Goal: Information Seeking & Learning: Learn about a topic

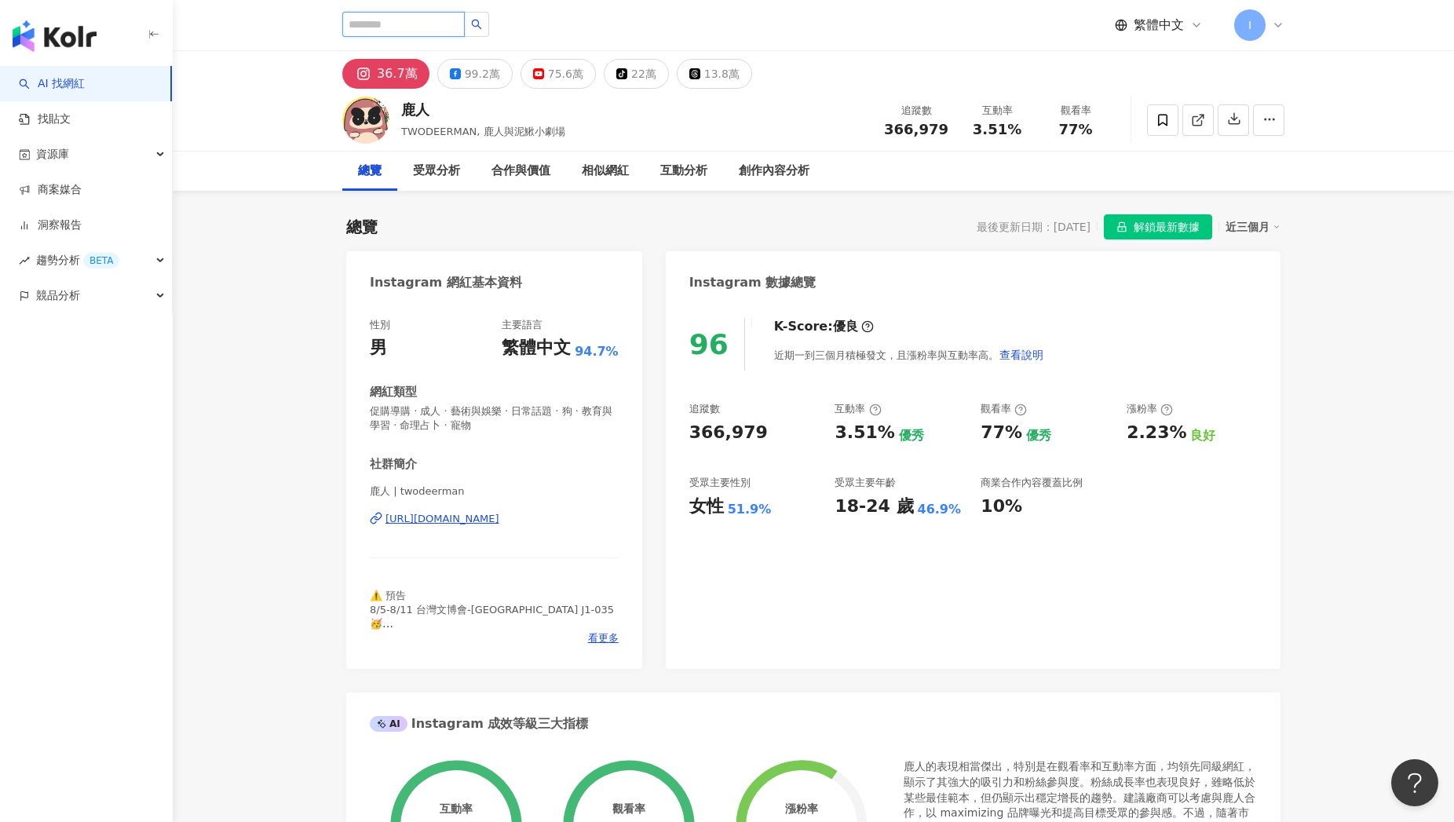
click at [445, 34] on input "search" at bounding box center [403, 24] width 122 height 25
type input "**"
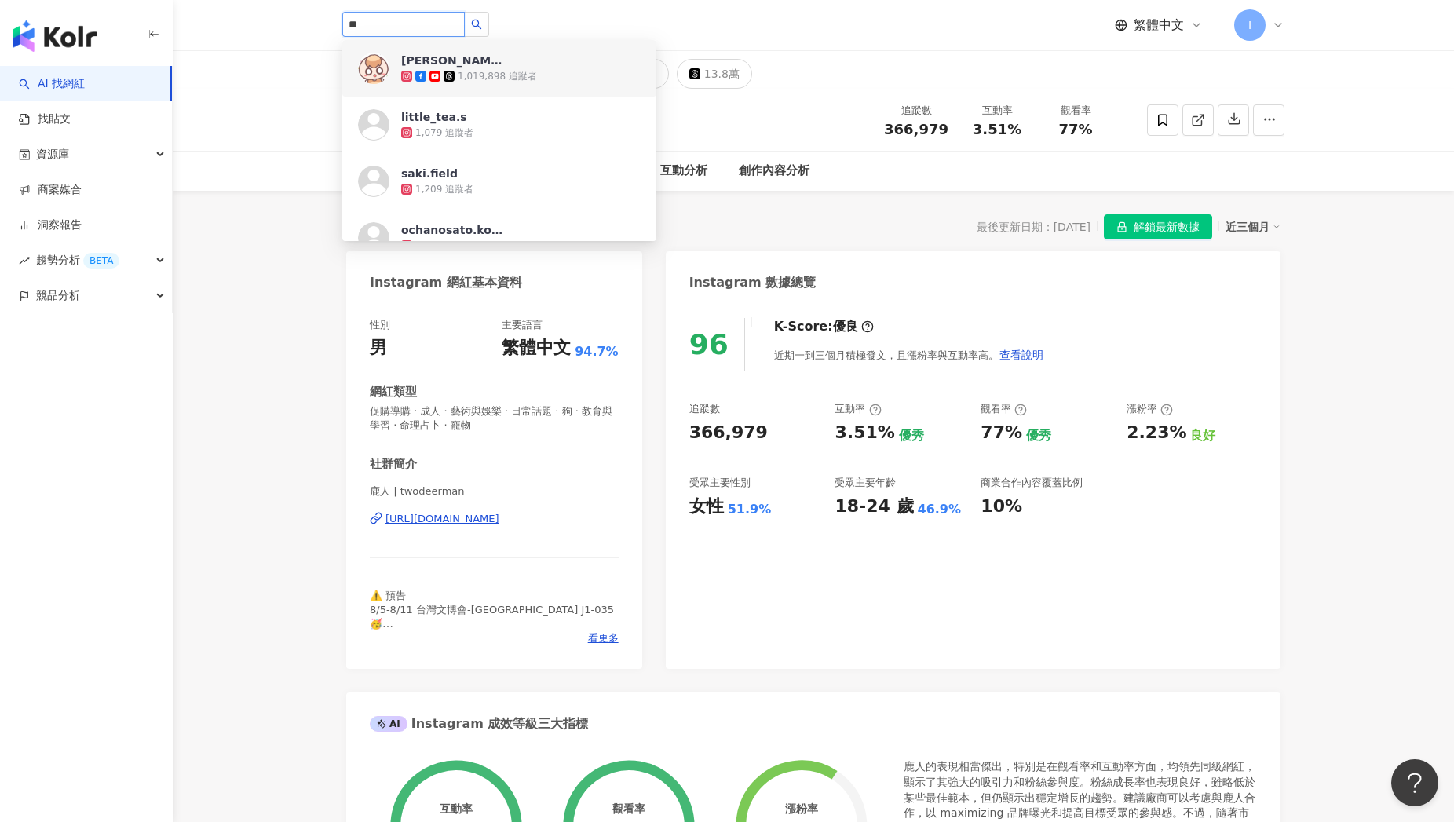
click at [511, 71] on div "1,019,898 追蹤者" at bounding box center [497, 76] width 79 height 13
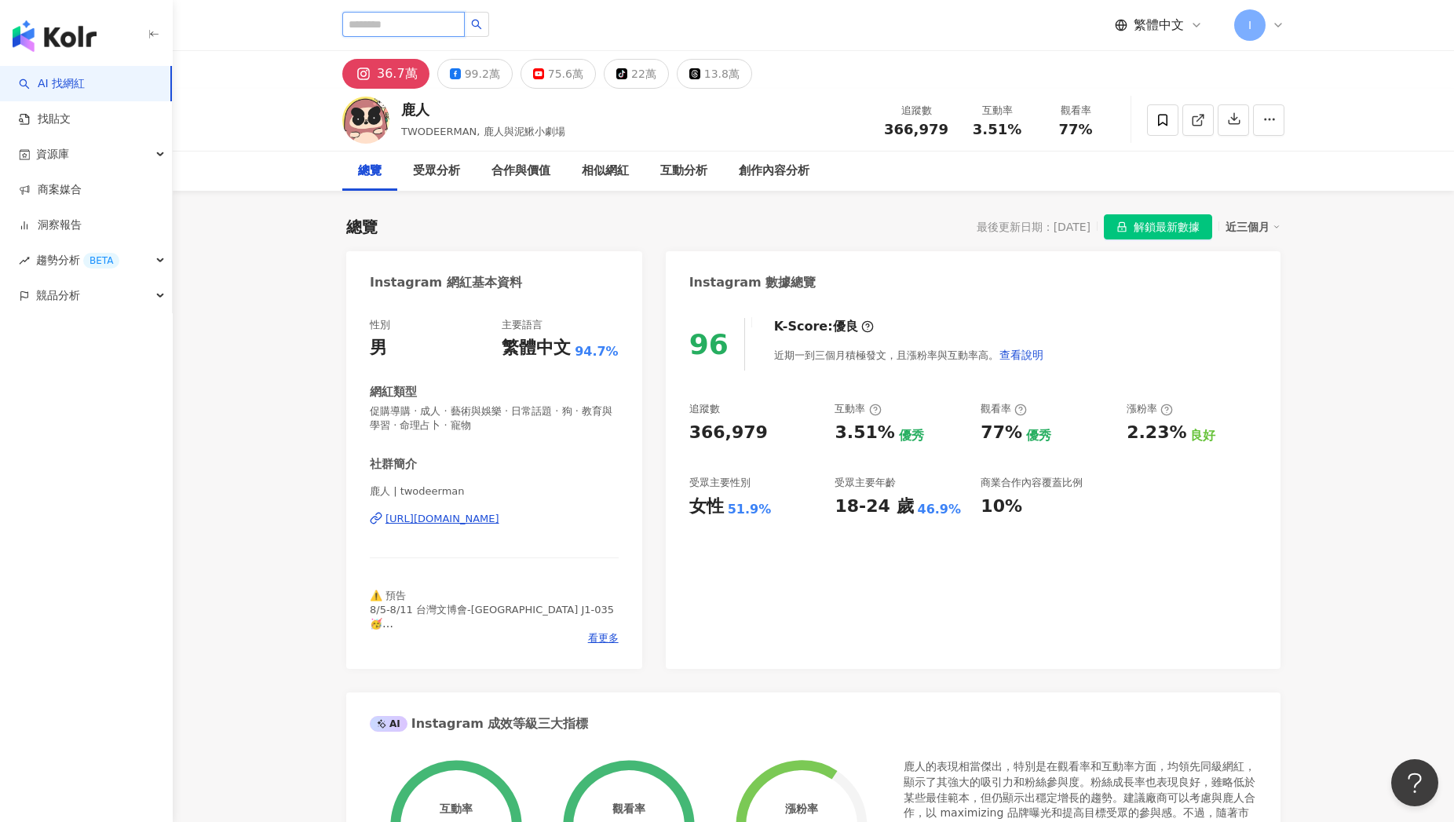
click at [415, 24] on input "search" at bounding box center [403, 24] width 122 height 25
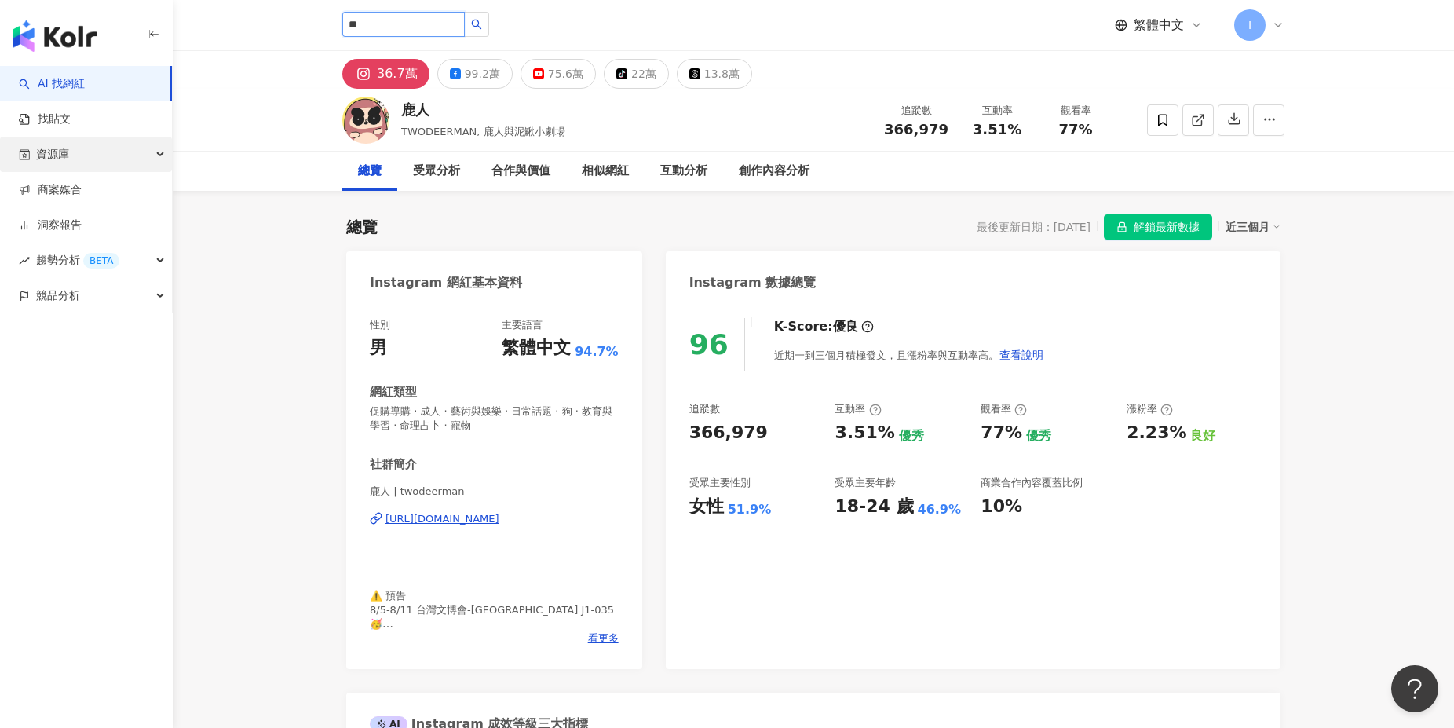
type input "*"
type input "**"
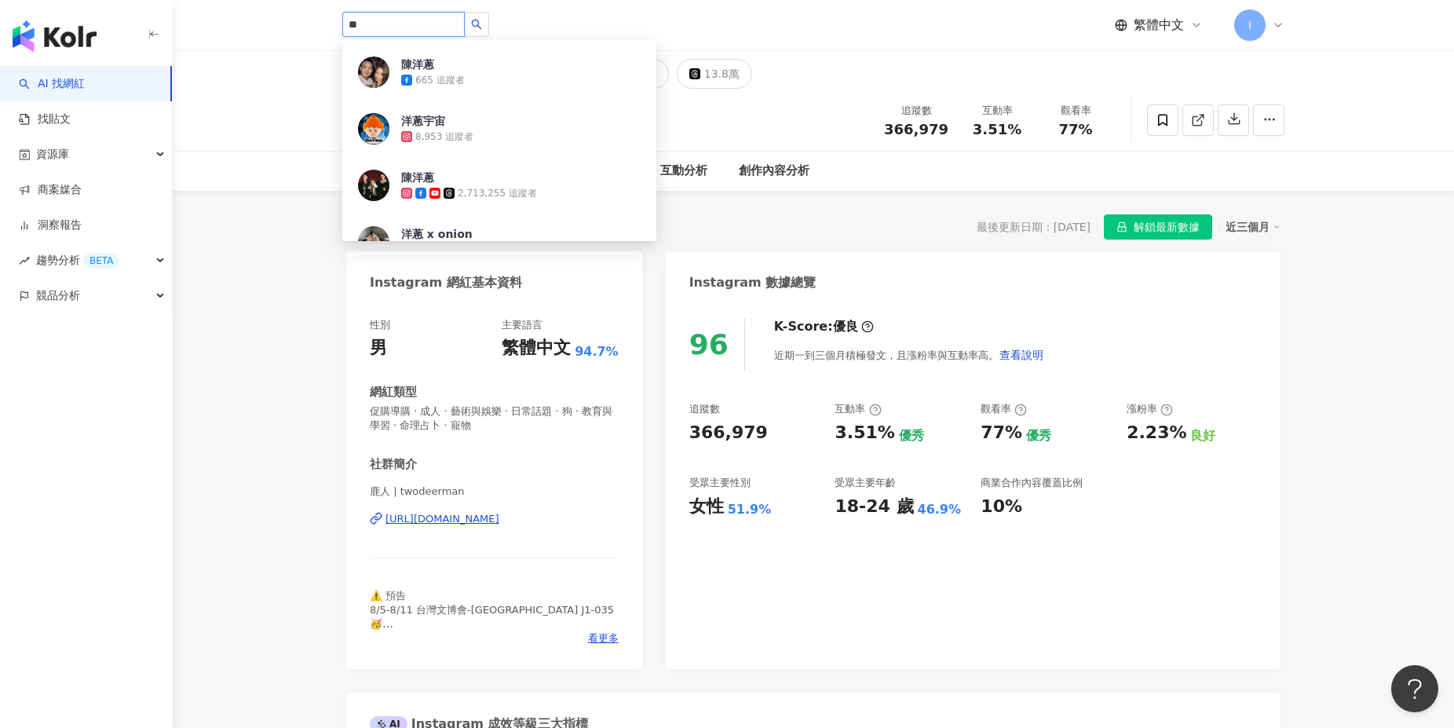
scroll to position [188, 0]
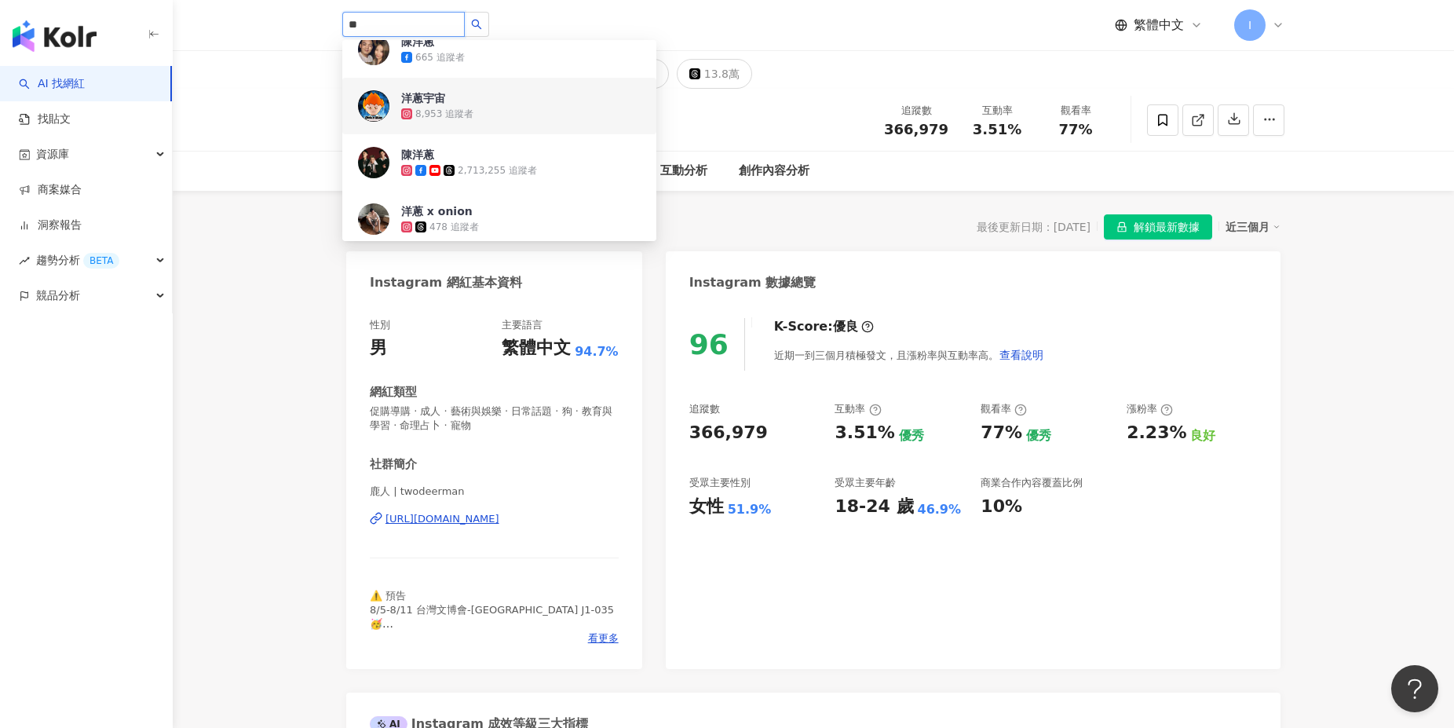
click at [501, 115] on div "8,953 追蹤者" at bounding box center [520, 114] width 239 height 16
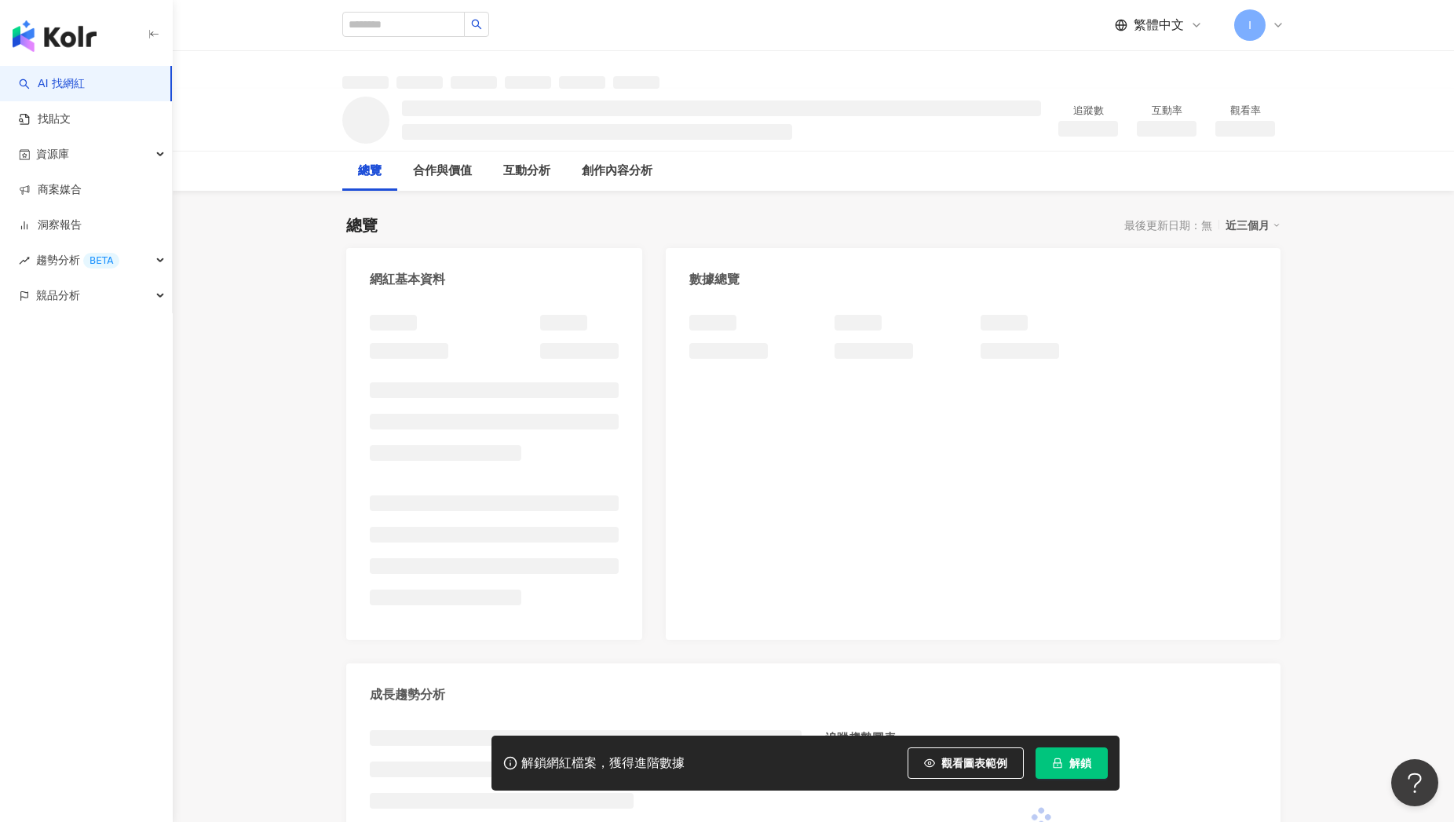
click at [1084, 762] on span "解鎖" at bounding box center [1080, 763] width 22 height 13
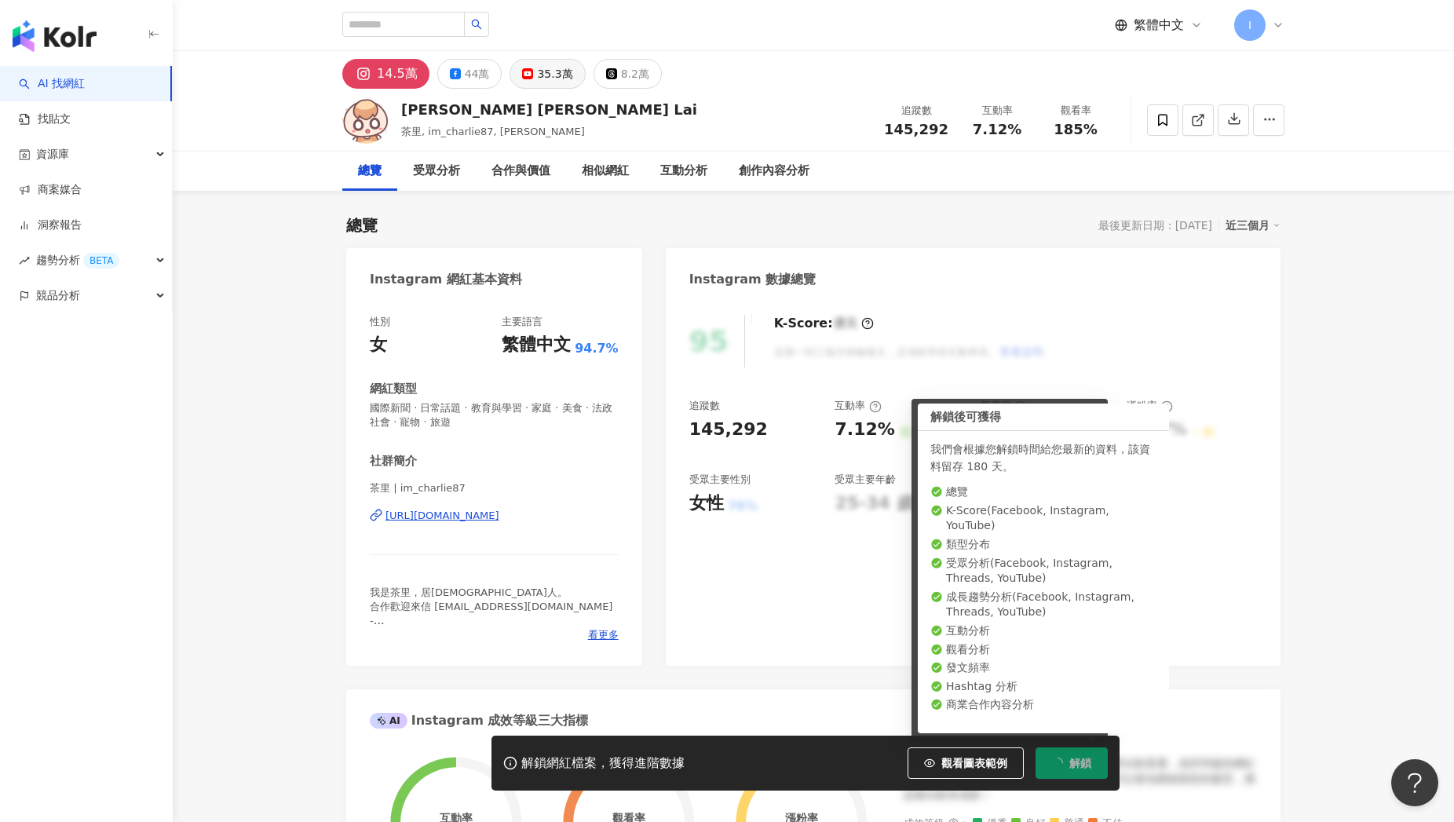
click at [561, 75] on div "35.3萬" at bounding box center [554, 74] width 35 height 22
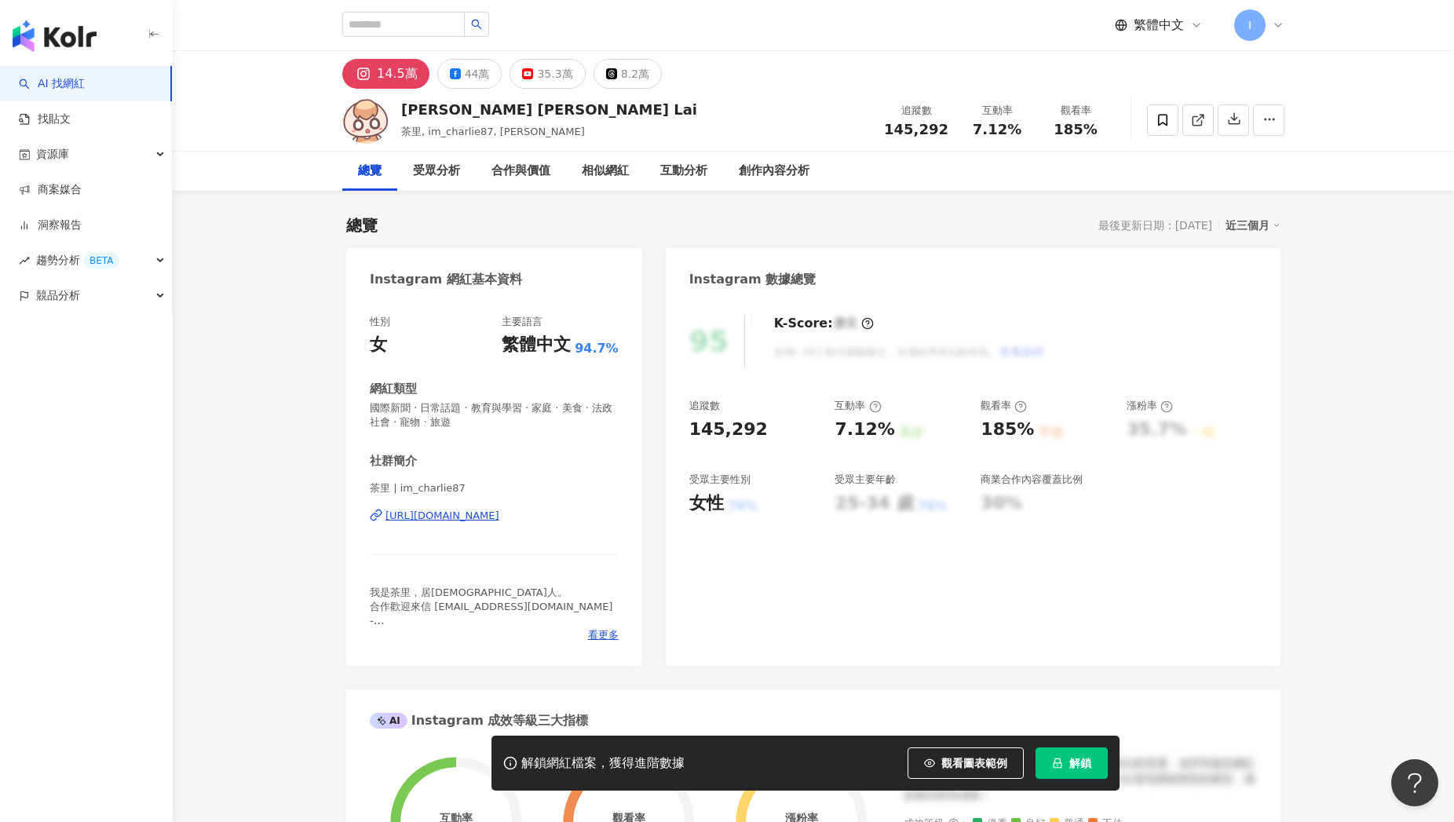
click at [1082, 766] on span "解鎖" at bounding box center [1080, 763] width 22 height 13
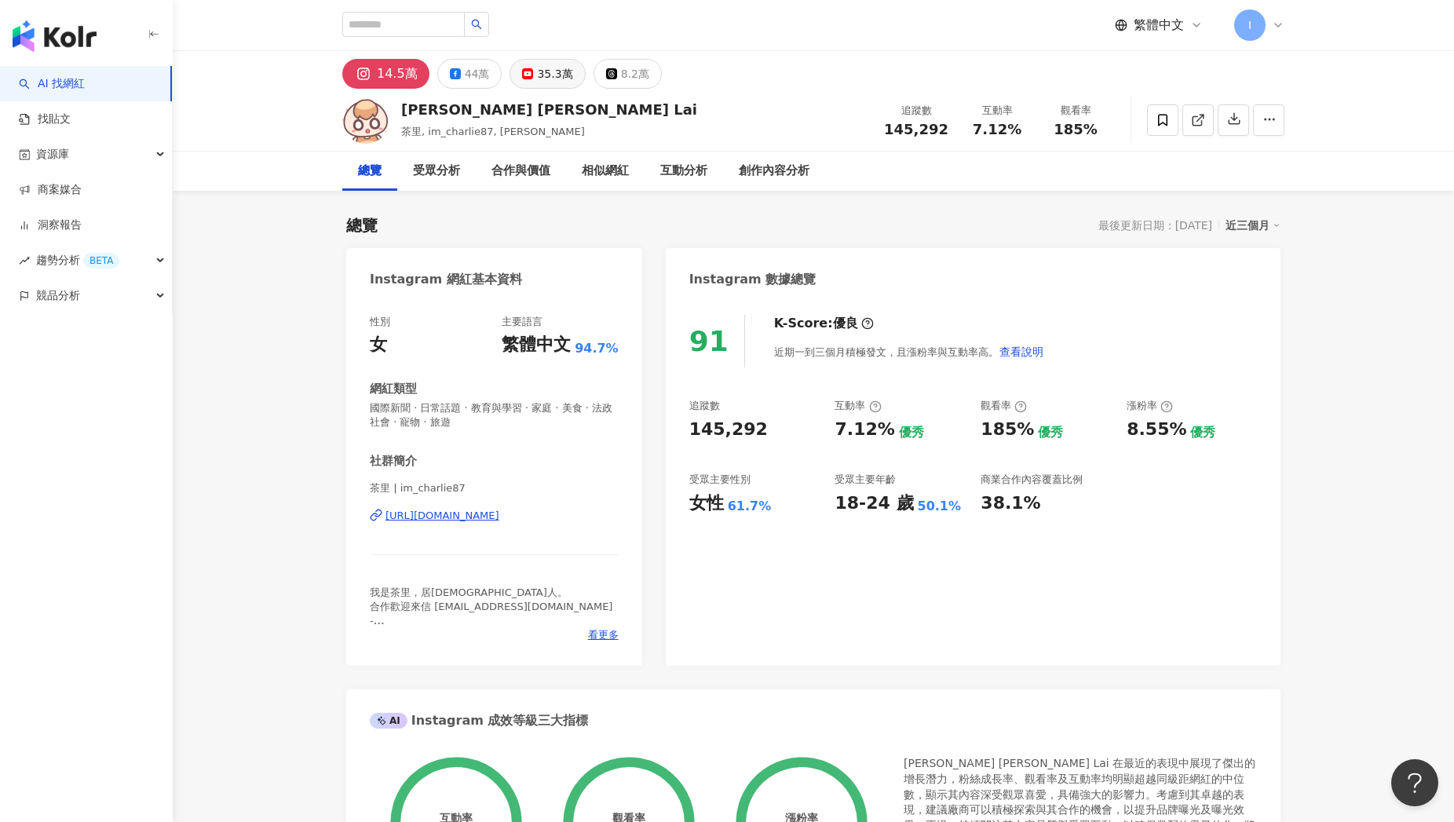
click at [542, 75] on div "35.3萬" at bounding box center [554, 74] width 35 height 22
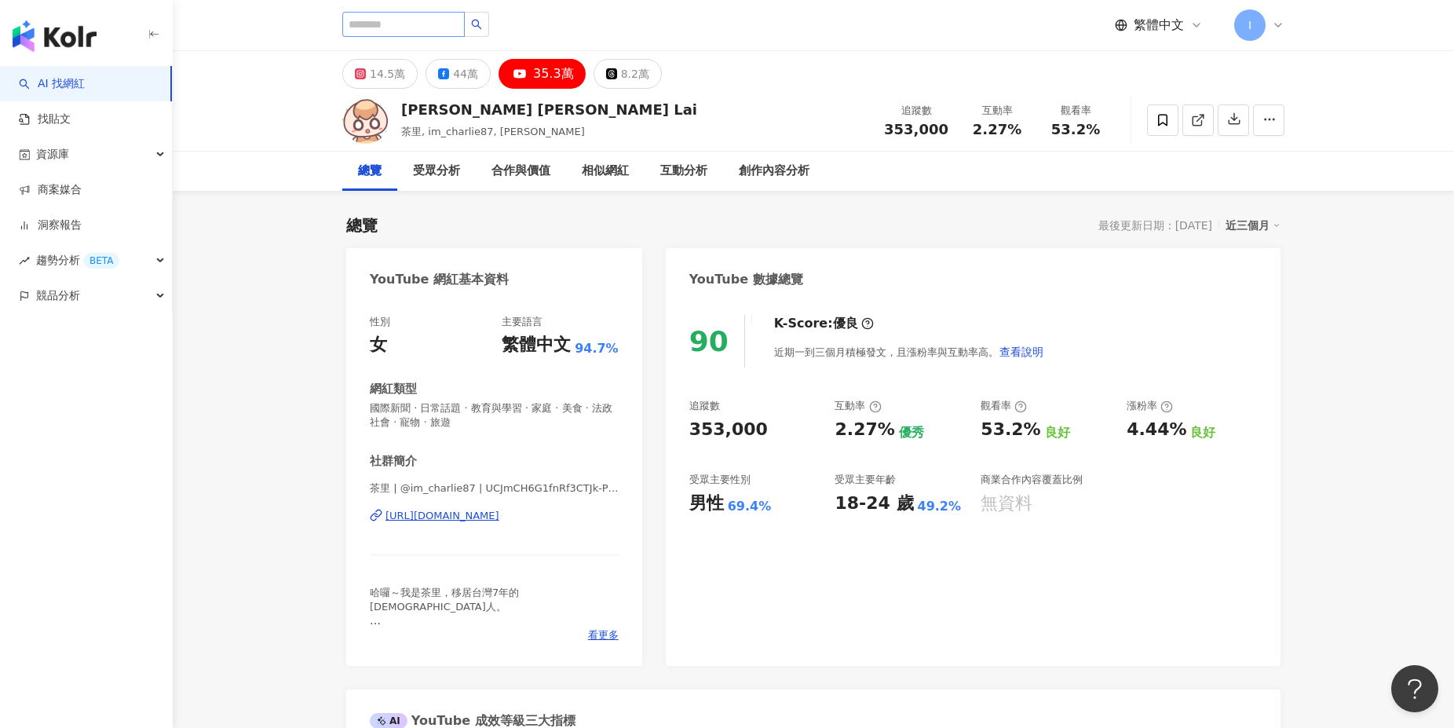
click at [369, 26] on input "search" at bounding box center [403, 24] width 122 height 25
click at [376, 24] on input "search" at bounding box center [403, 24] width 122 height 25
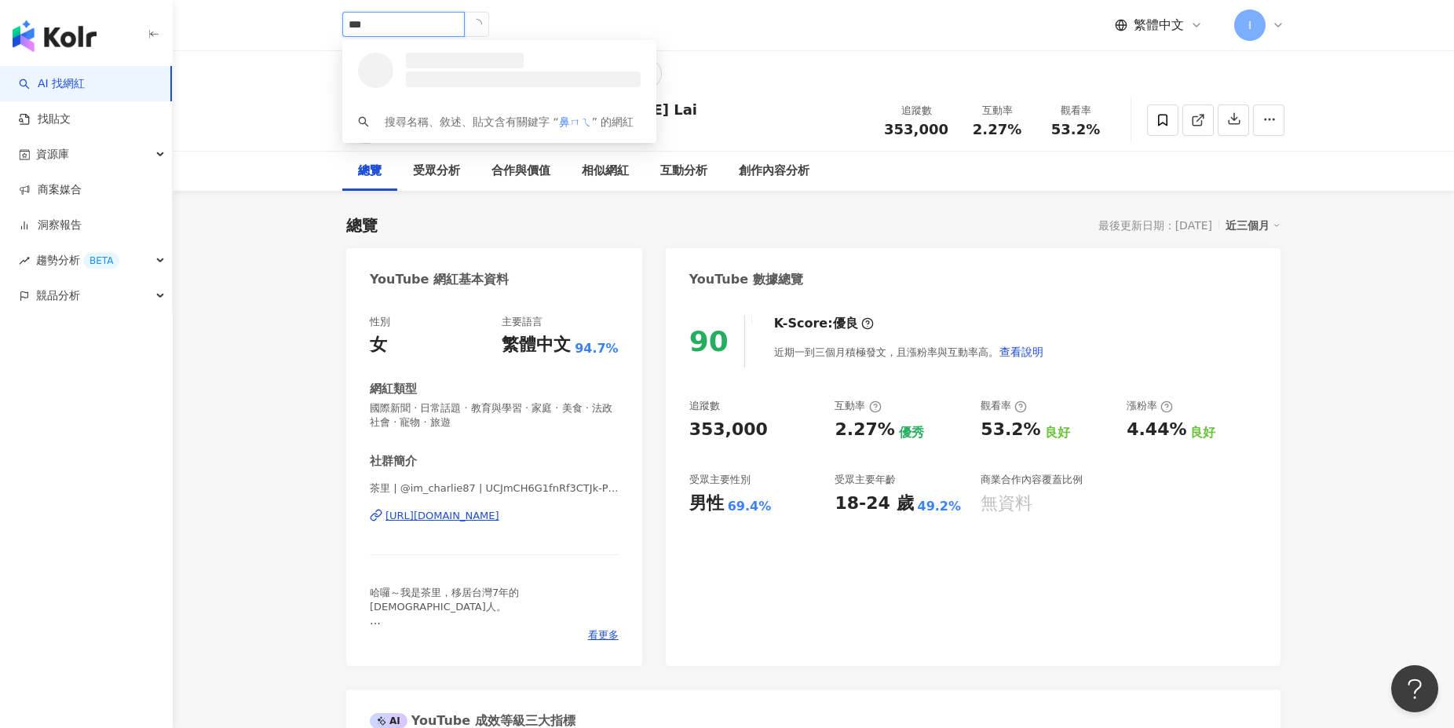
type input "**"
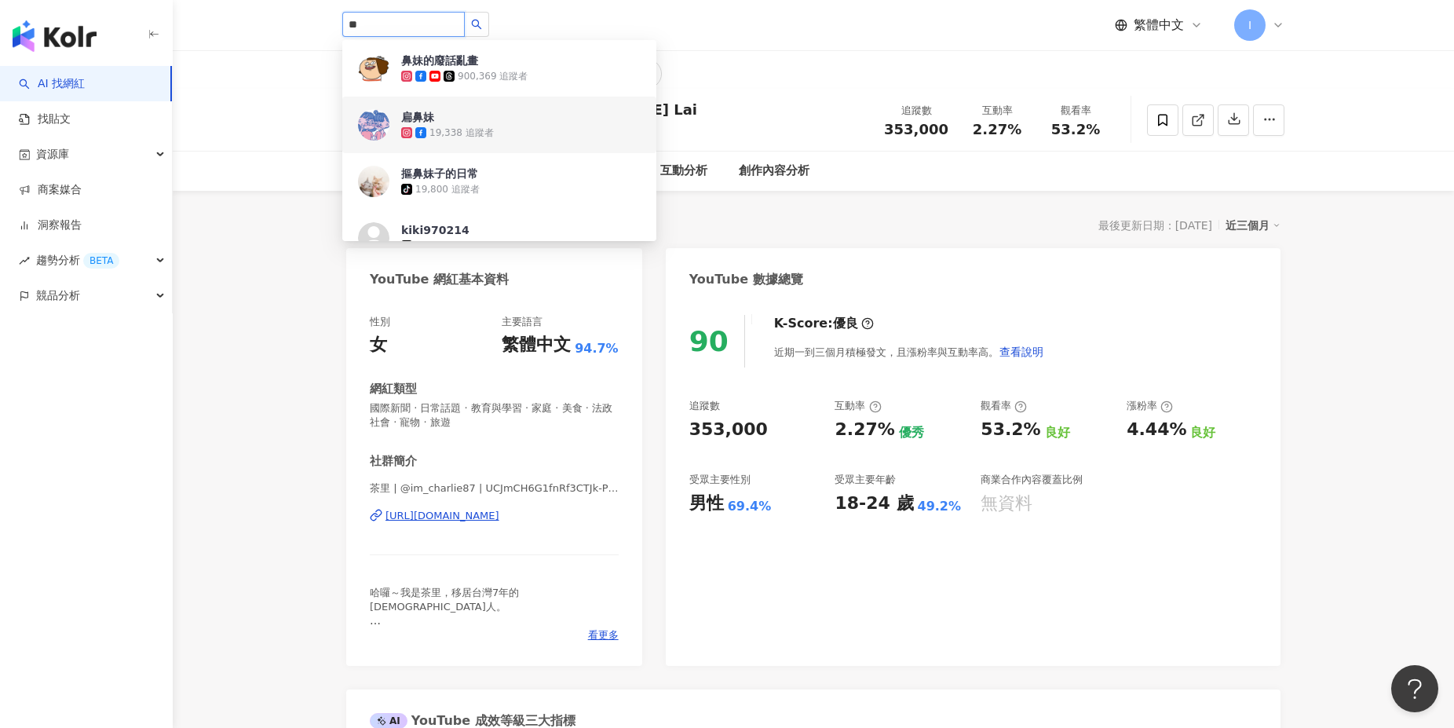
click at [494, 71] on div "900,369 追蹤者" at bounding box center [493, 76] width 70 height 13
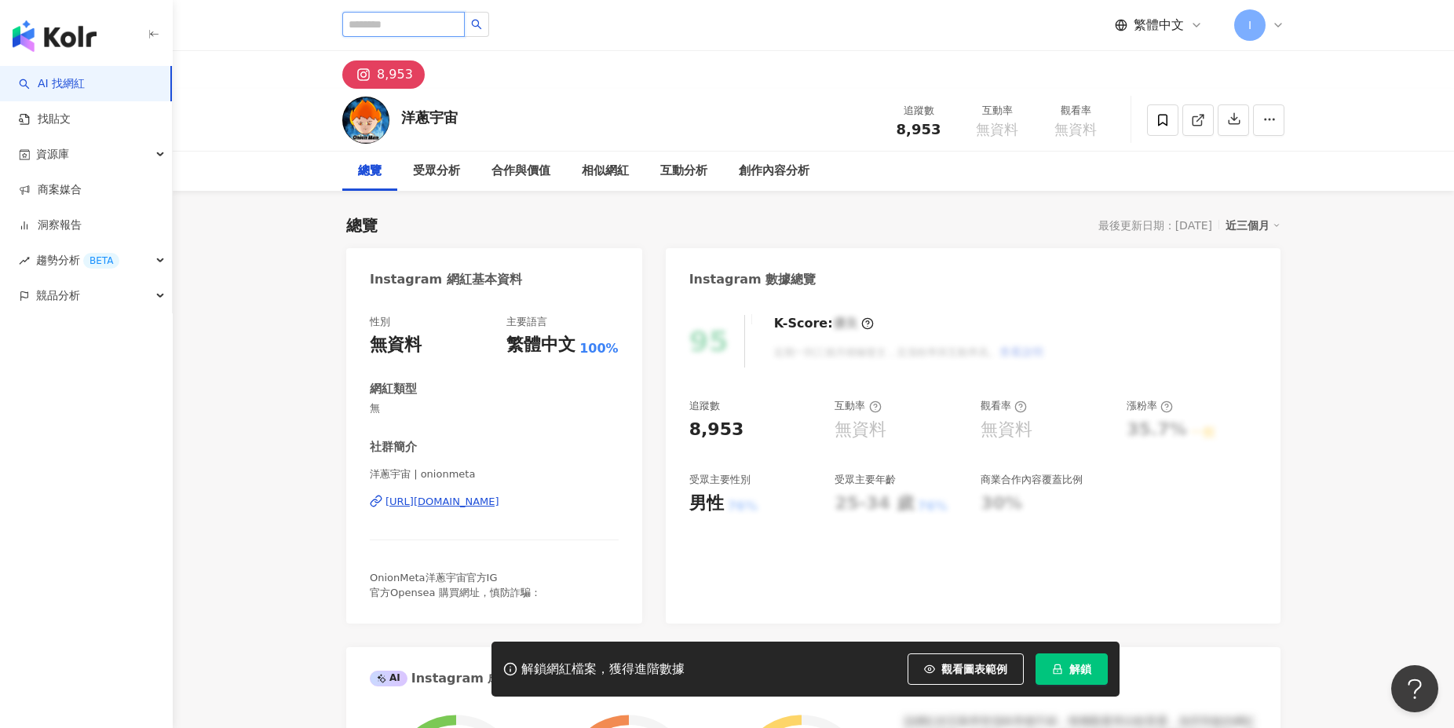
click at [422, 23] on input "search" at bounding box center [403, 24] width 122 height 25
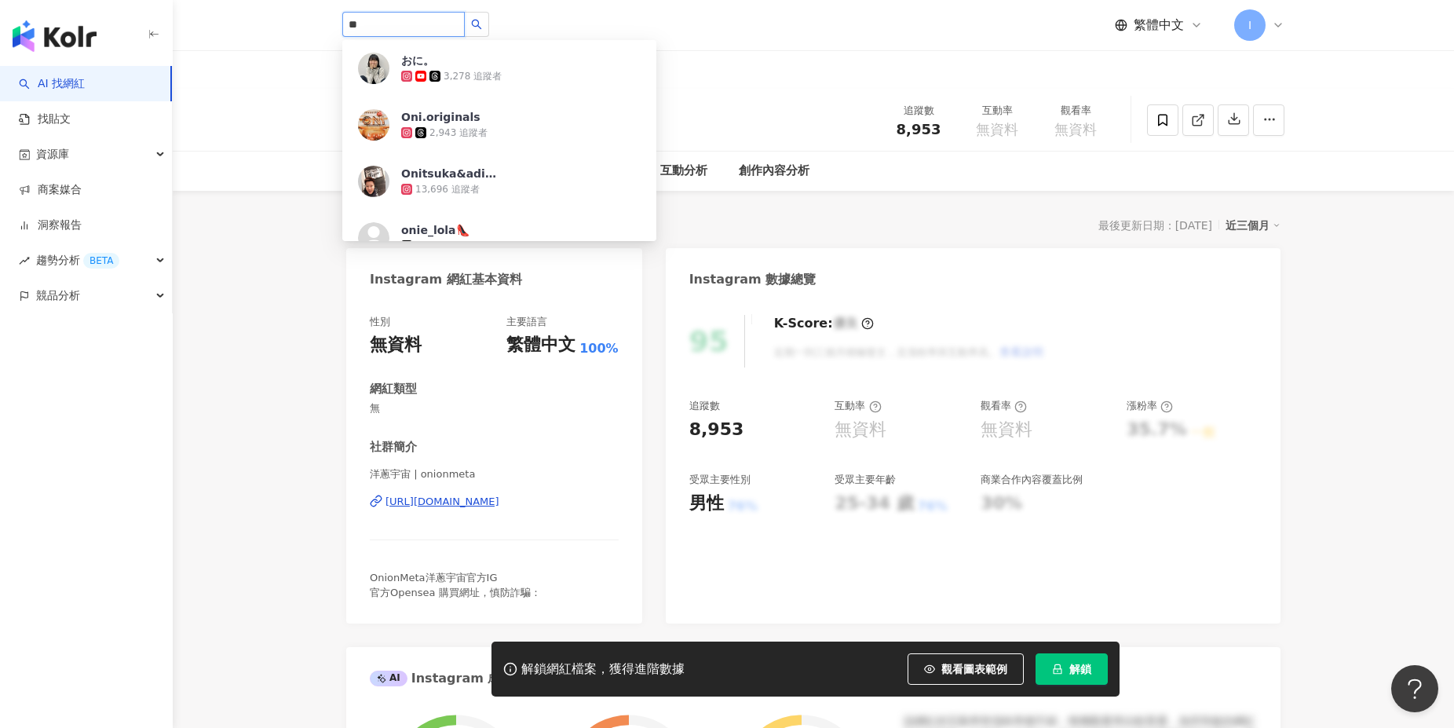
type input "*"
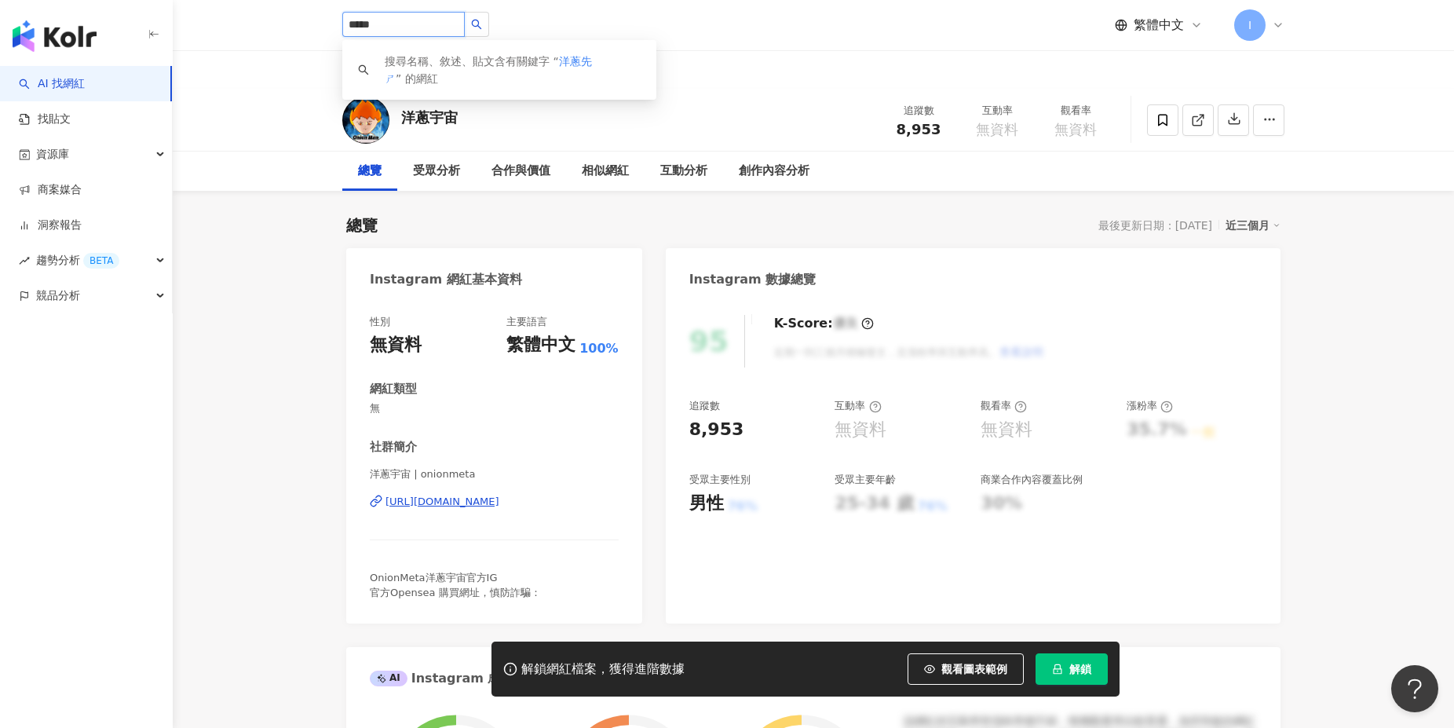
type input "****"
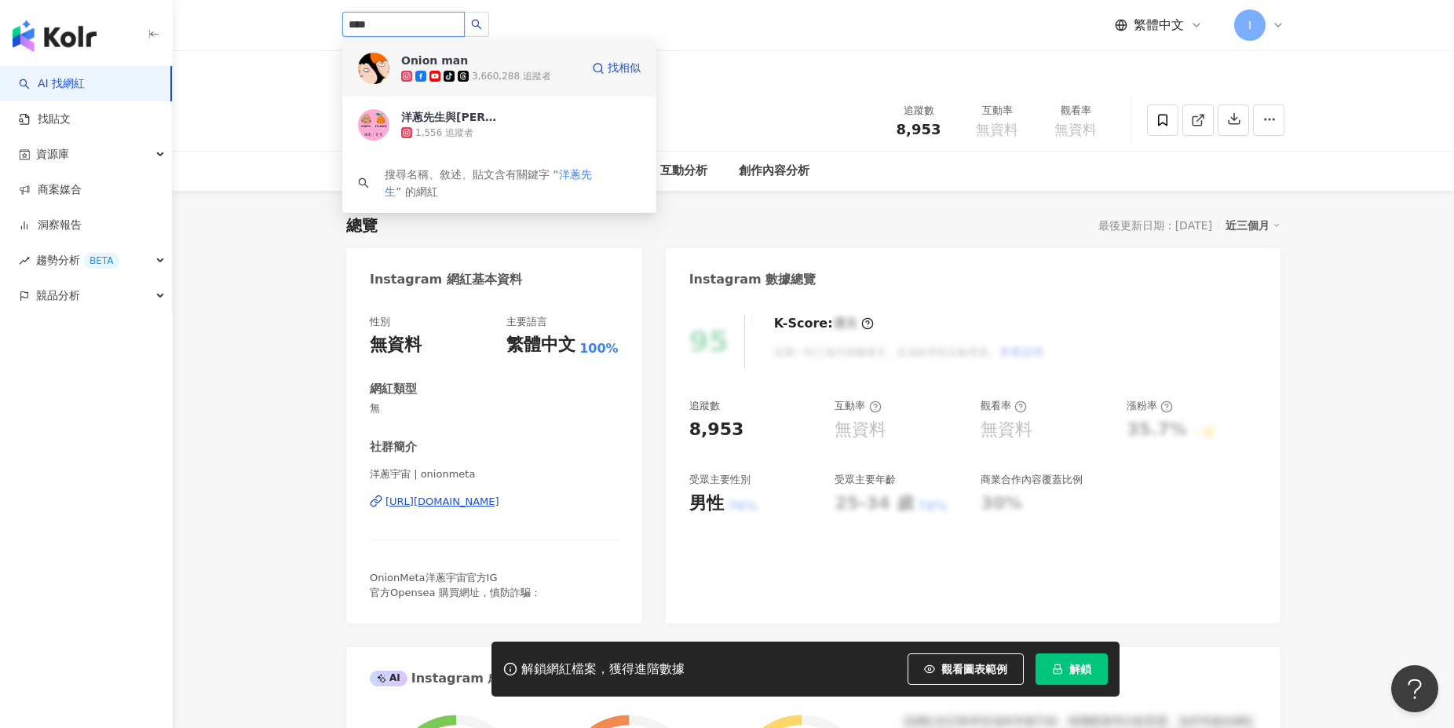
click at [517, 60] on div "Onion man tiktok-icon 3,660,288 追蹤者" at bounding box center [490, 68] width 179 height 31
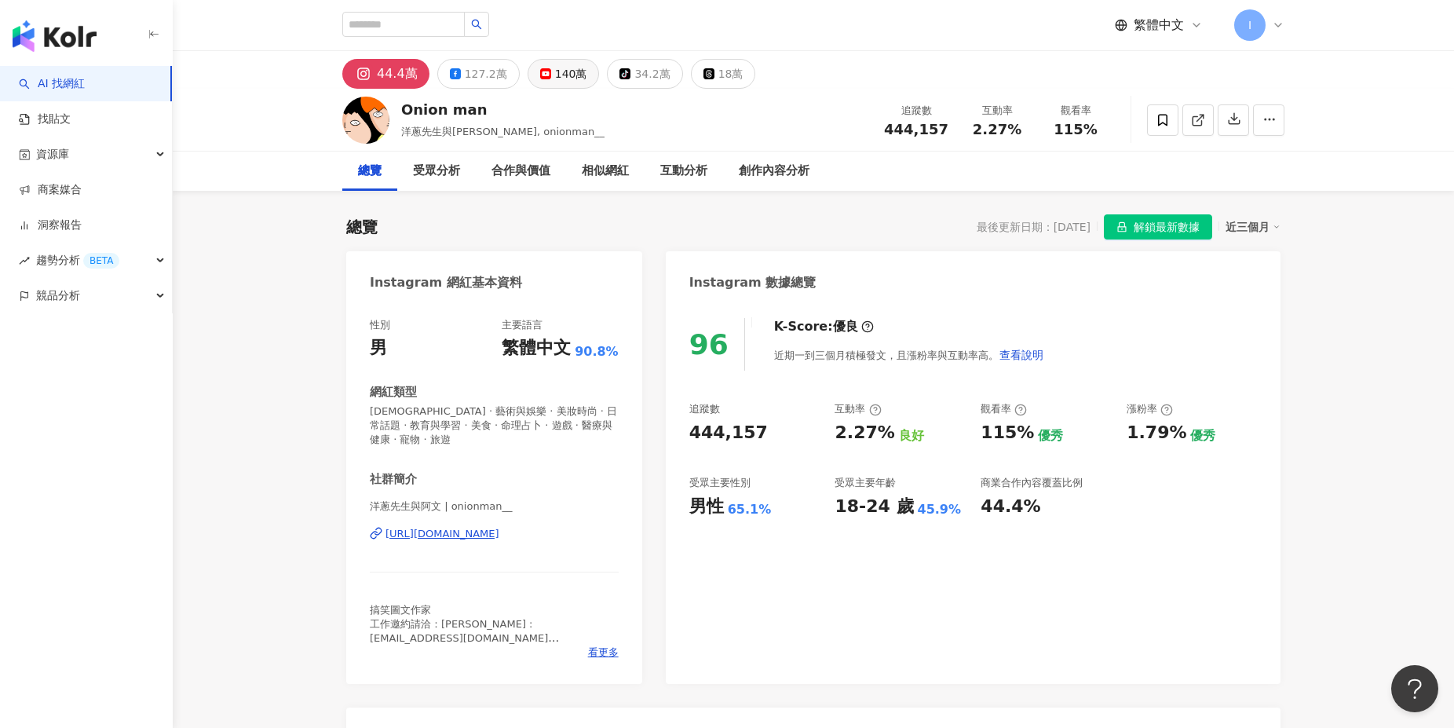
click at [555, 71] on div "140萬" at bounding box center [571, 74] width 32 height 22
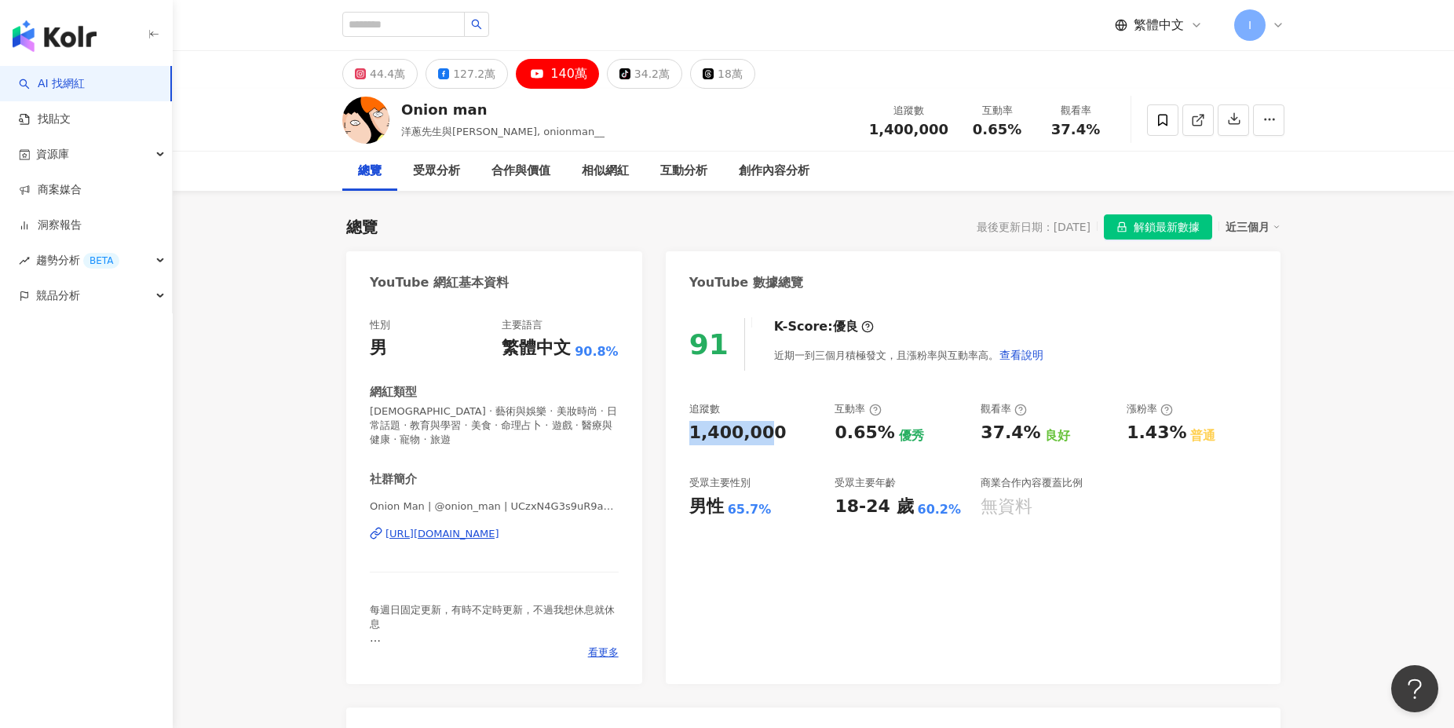
drag, startPoint x: 687, startPoint y: 439, endPoint x: 757, endPoint y: 438, distance: 69.9
click at [757, 438] on div "91 K-Score : 優良 近期一到三個月積極發文，且漲粉率與互動率高。 查看說明 追蹤數 1,400,000 互動率 0.65% 優秀 觀看率 37.4…" at bounding box center [973, 493] width 615 height 382
click at [768, 438] on div "1,400,000" at bounding box center [737, 433] width 97 height 24
drag, startPoint x: 773, startPoint y: 436, endPoint x: 686, endPoint y: 437, distance: 86.4
click at [686, 437] on div "91 K-Score : 優良 近期一到三個月積極發文，且漲粉率與互動率高。 查看說明 追蹤數 1,400,000 互動率 0.65% 優秀 觀看率 37.4…" at bounding box center [973, 493] width 615 height 382
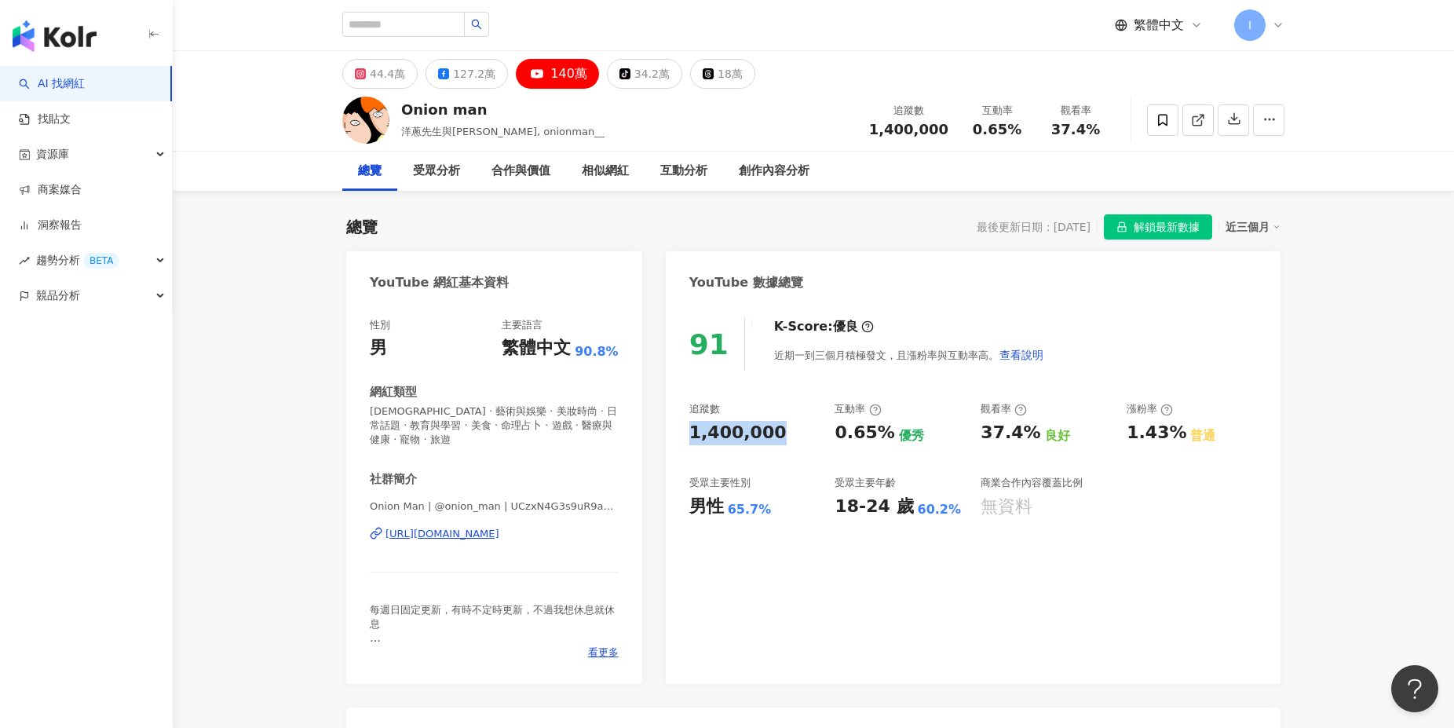
copy div "1,400,000"
drag, startPoint x: 477, startPoint y: 114, endPoint x: 403, endPoint y: 111, distance: 73.9
click at [403, 111] on div "Onion man" at bounding box center [502, 110] width 203 height 20
copy div "Onion man"
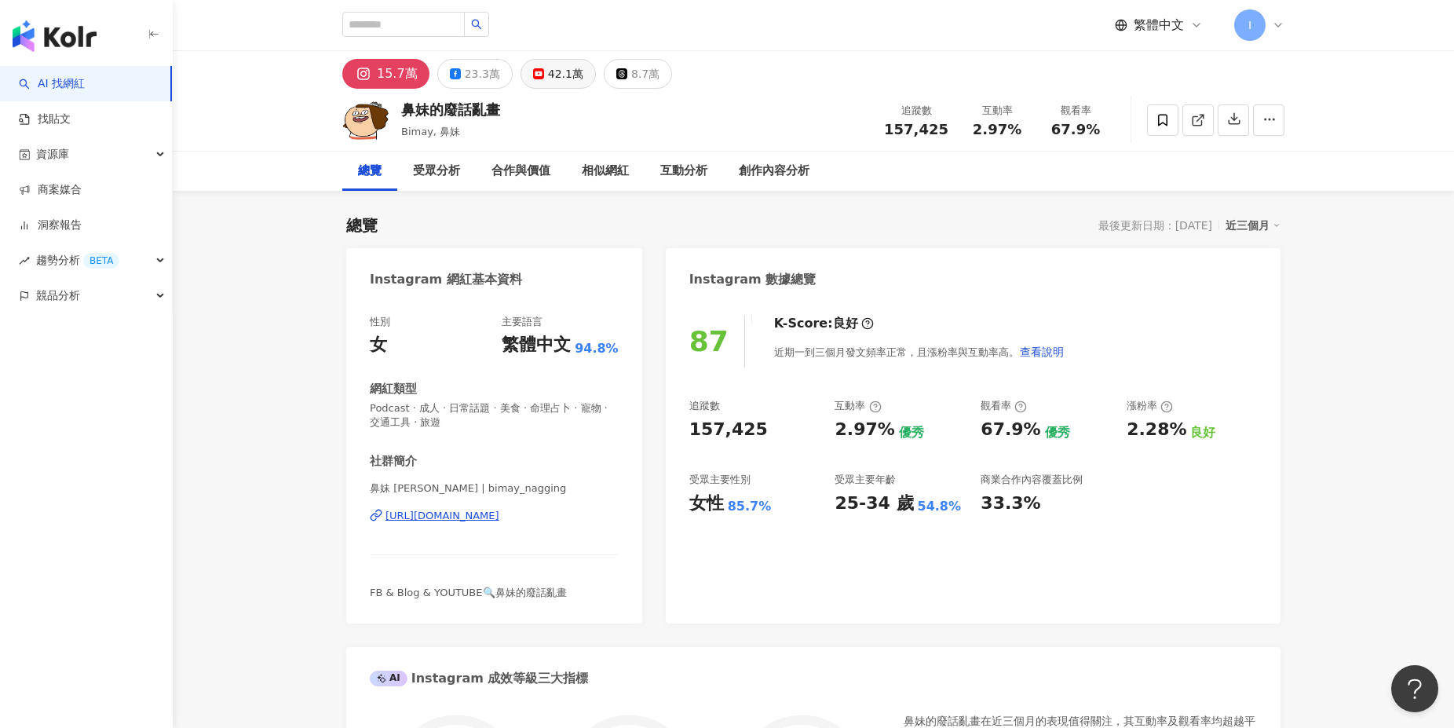
click at [548, 75] on div "42.1萬" at bounding box center [565, 74] width 35 height 22
